Goal: Task Accomplishment & Management: Use online tool/utility

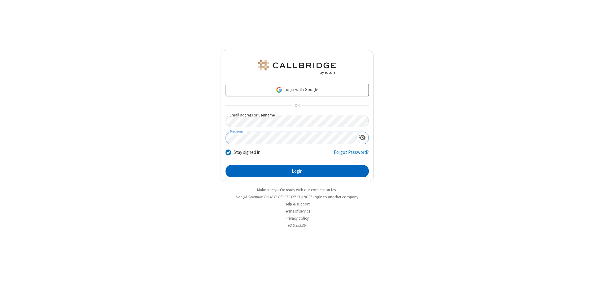
click at [297, 171] on button "Login" at bounding box center [297, 171] width 143 height 12
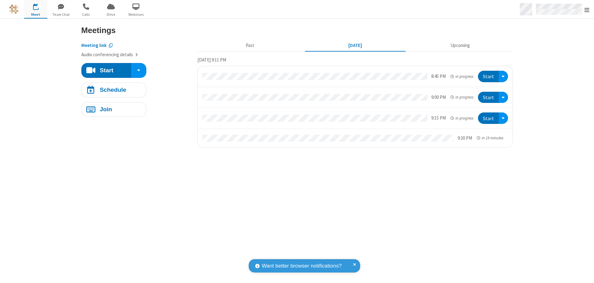
click at [587, 10] on span "Open menu" at bounding box center [586, 10] width 5 height 6
click at [111, 14] on span "Drive" at bounding box center [110, 15] width 23 height 6
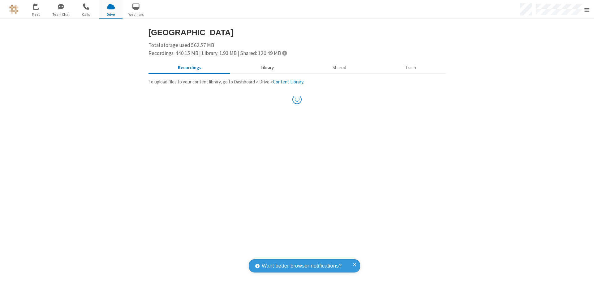
click at [264, 68] on button "Library" at bounding box center [267, 68] width 72 height 12
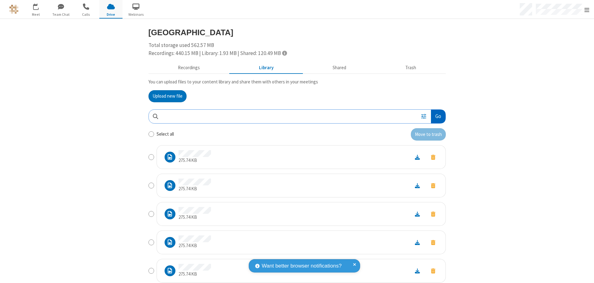
click at [436, 116] on button "Go" at bounding box center [438, 117] width 14 height 14
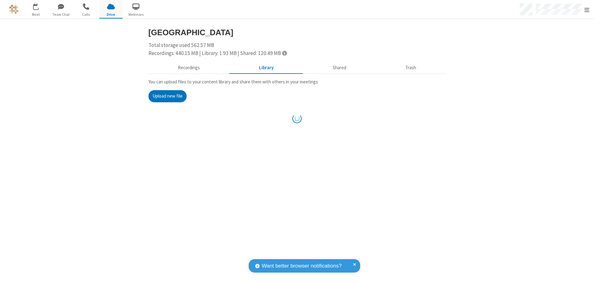
click at [165, 96] on button "Upload new file" at bounding box center [168, 96] width 38 height 12
